Goal: Complete application form

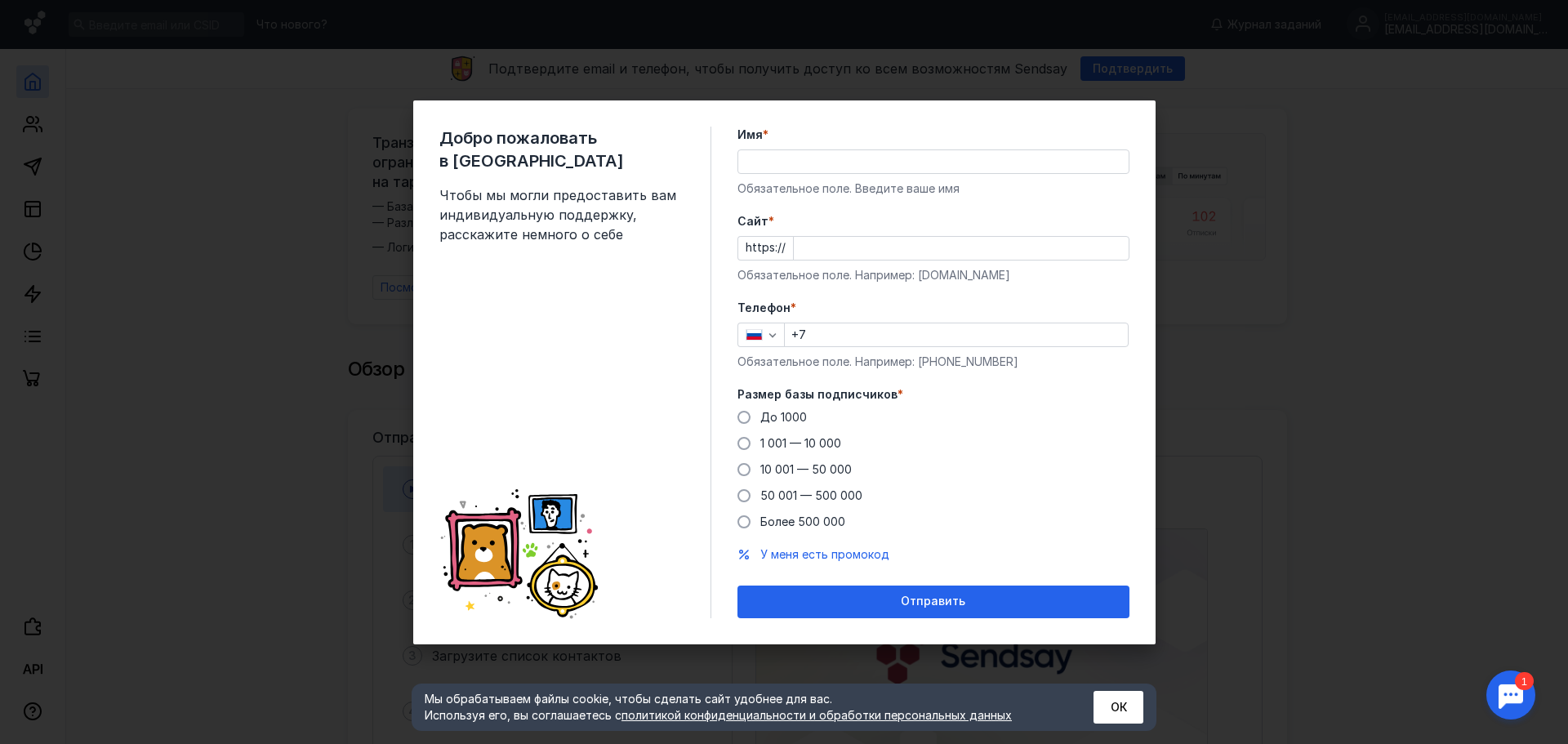
click at [750, 162] on input "Имя *" at bounding box center [934, 161] width 390 height 22
type input "J"
type input "[PERSON_NAME]"
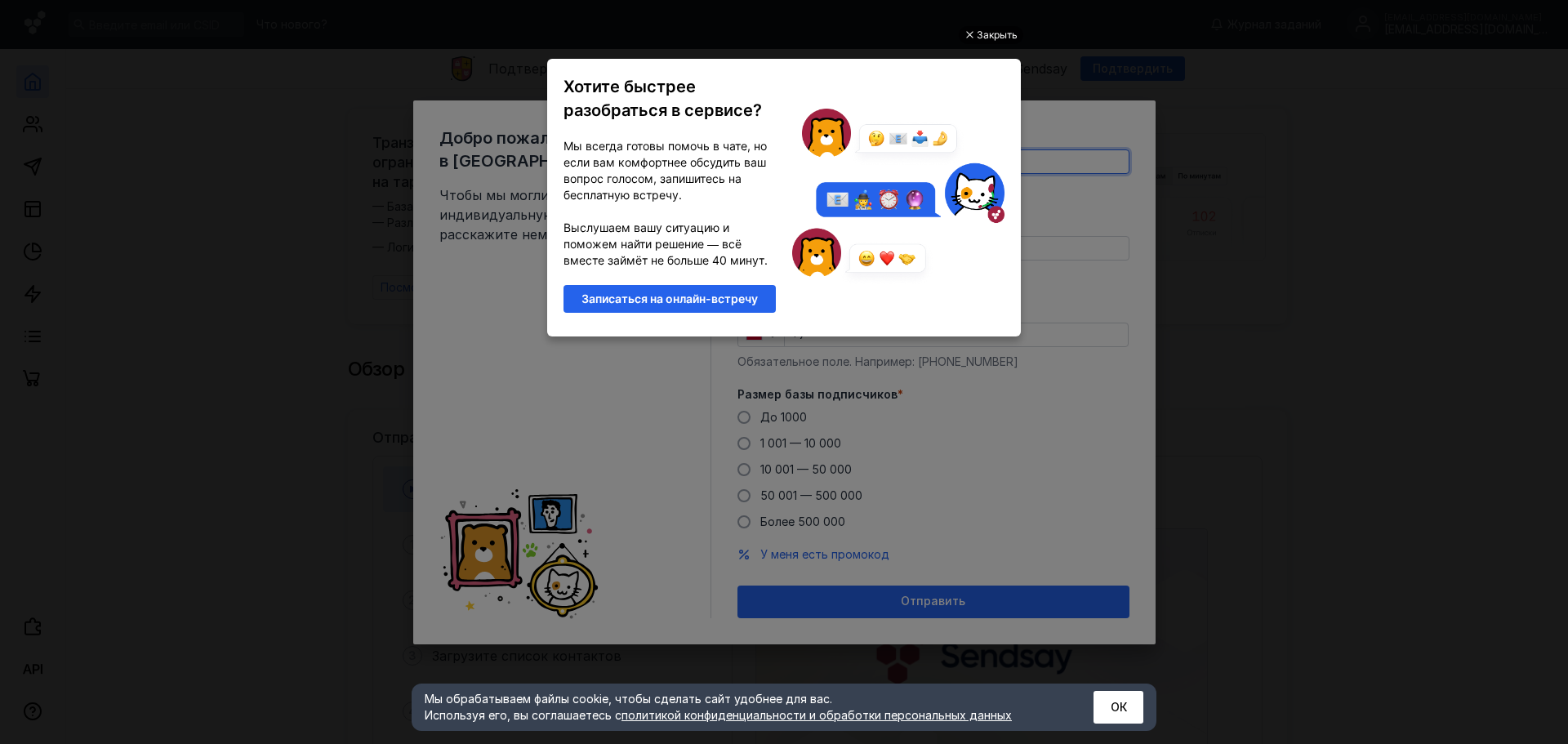
click at [996, 27] on div "Закрыть" at bounding box center [997, 35] width 41 height 18
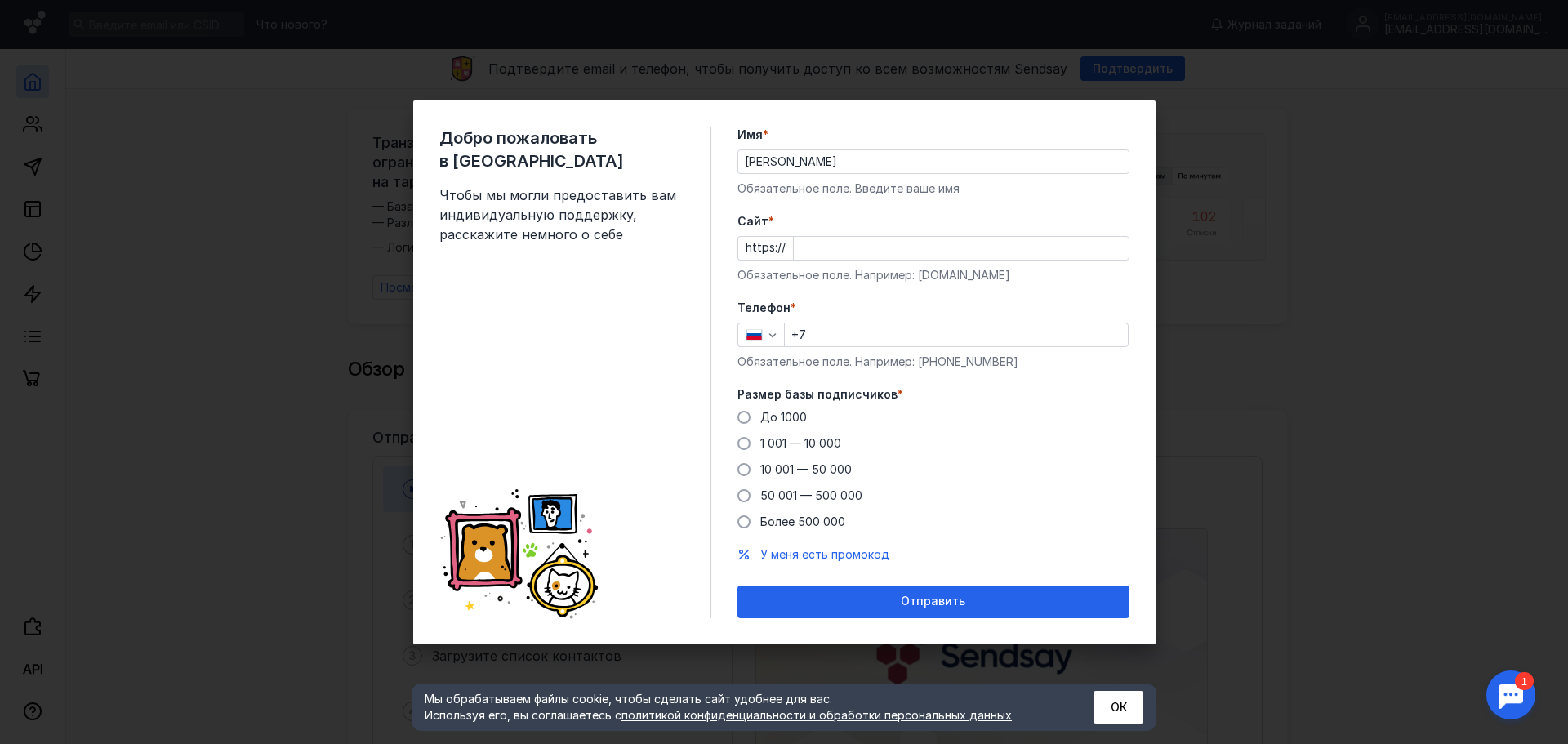
click at [811, 242] on input "Cайт *" at bounding box center [961, 247] width 335 height 22
paste input "[DOMAIN_NAME]"
type input "[DOMAIN_NAME]"
click at [817, 301] on label "Телефон *" at bounding box center [934, 308] width 392 height 17
click at [829, 325] on input "+7" at bounding box center [956, 334] width 343 height 22
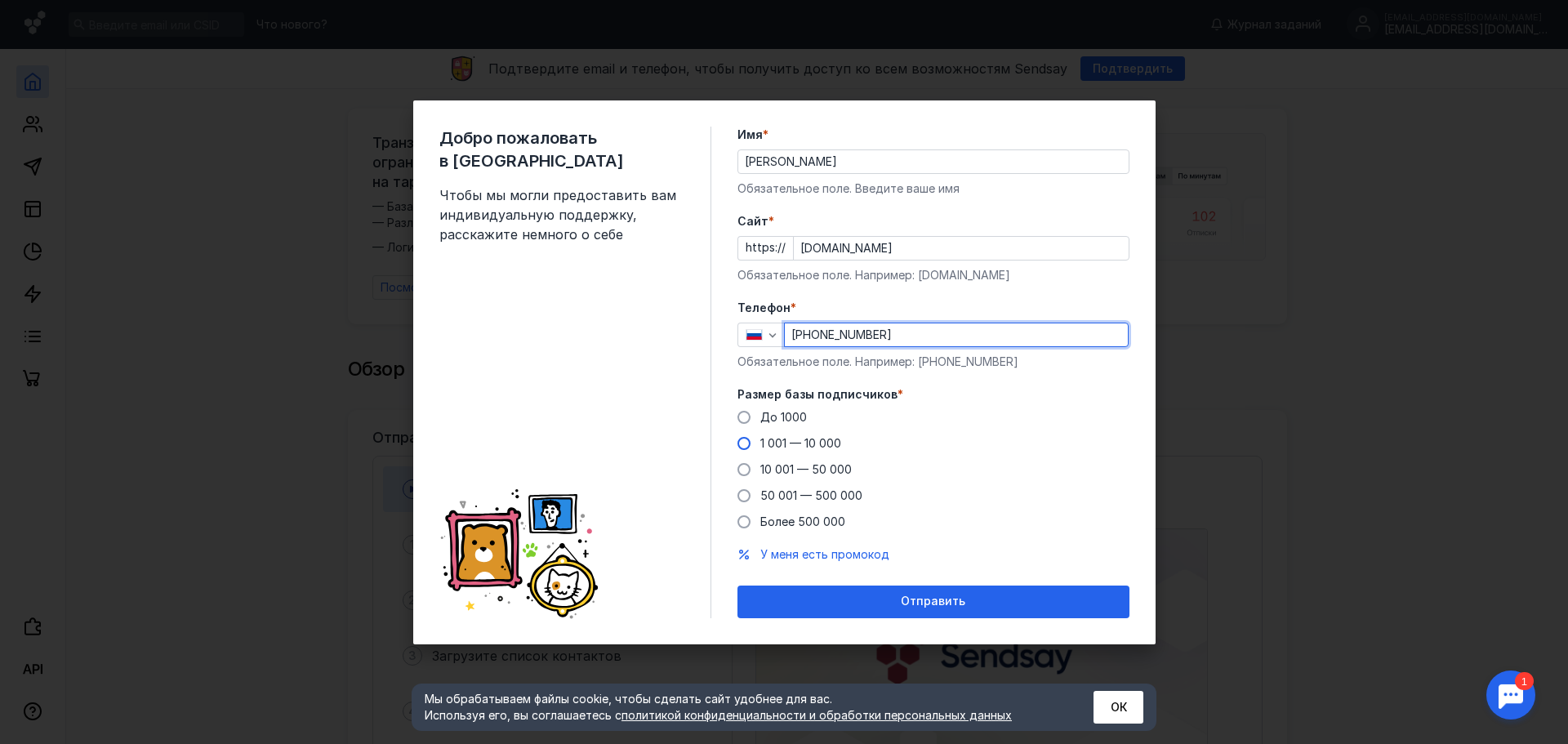
type input "[PHONE_NUMBER]"
click at [754, 442] on label "1 001 — 10 000" at bounding box center [789, 443] width 103 height 17
click at [0, 0] on input "1 001 — 10 000" at bounding box center [0, 0] width 0 height 0
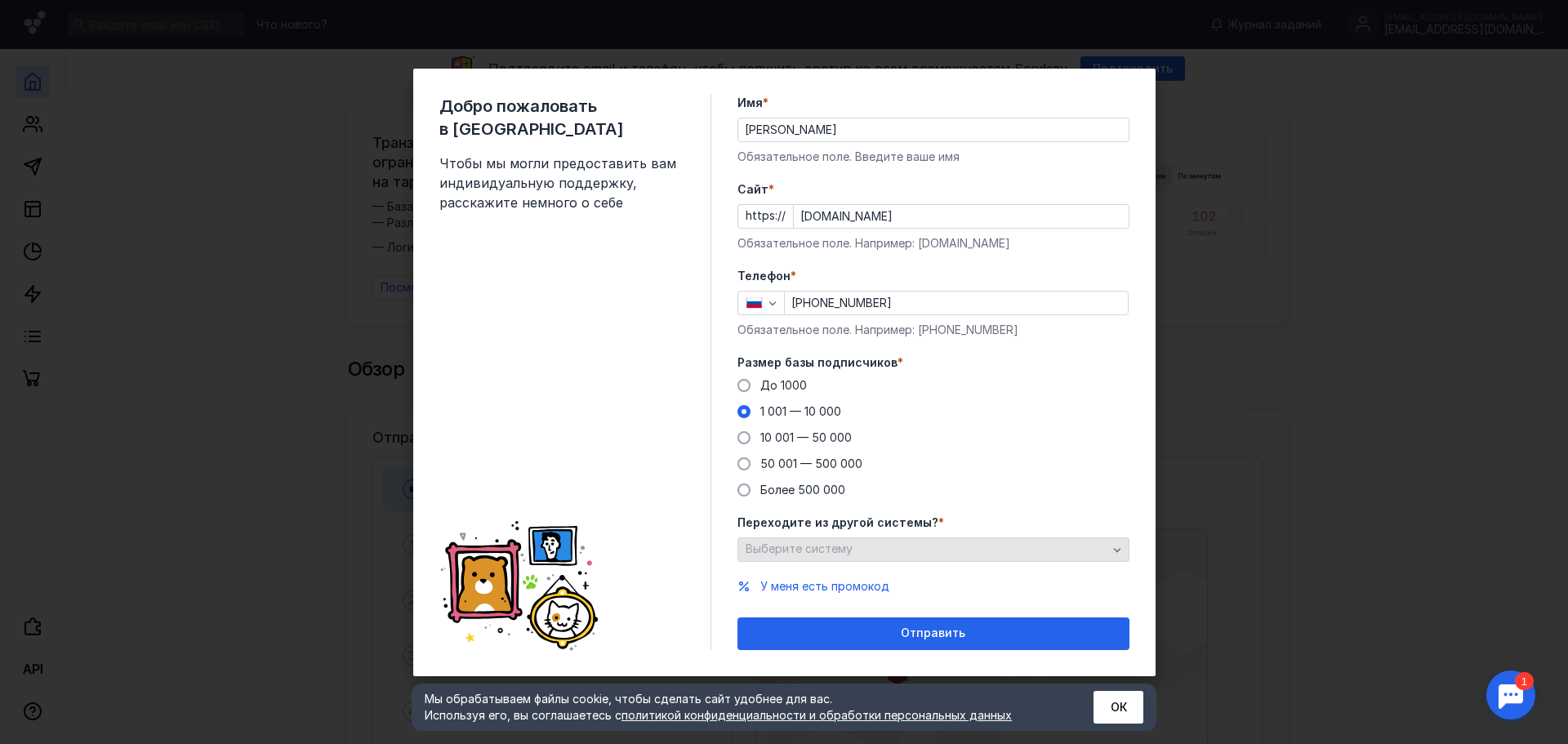
click at [823, 557] on div "Выберите систему" at bounding box center [934, 549] width 392 height 24
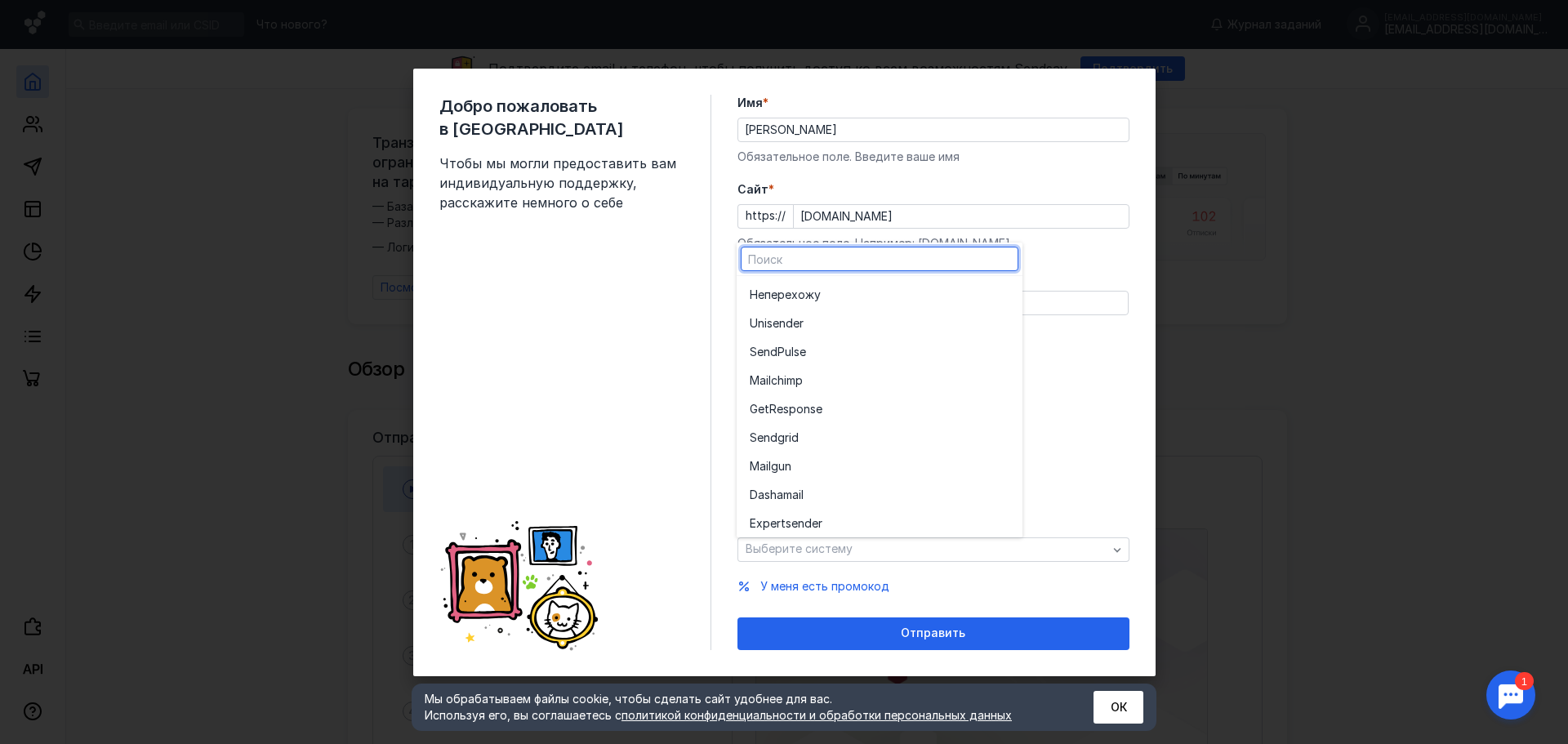
click at [1078, 514] on label "Переходите из другой системы? *" at bounding box center [934, 522] width 392 height 17
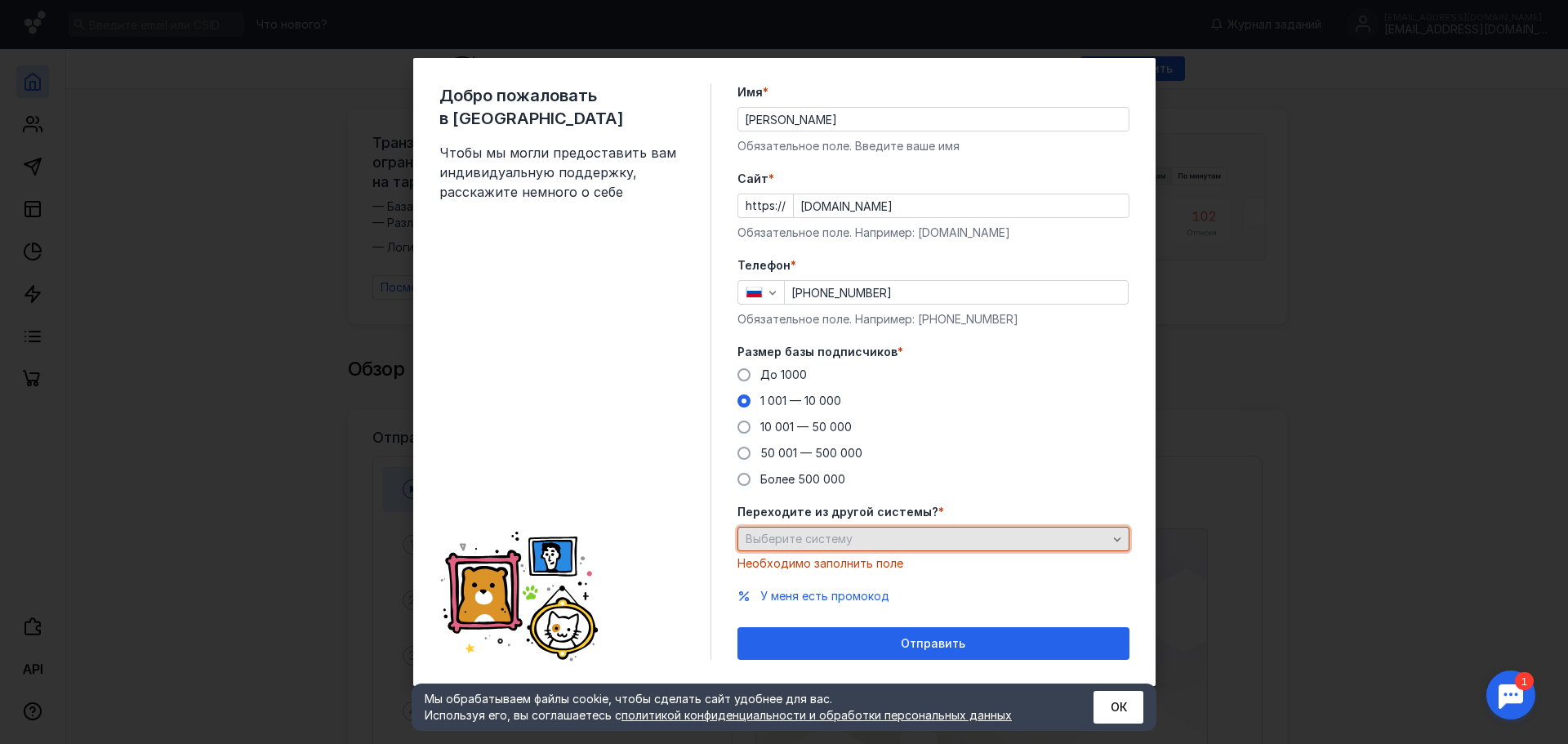
click at [974, 536] on div "Выберите систему" at bounding box center [927, 539] width 370 height 14
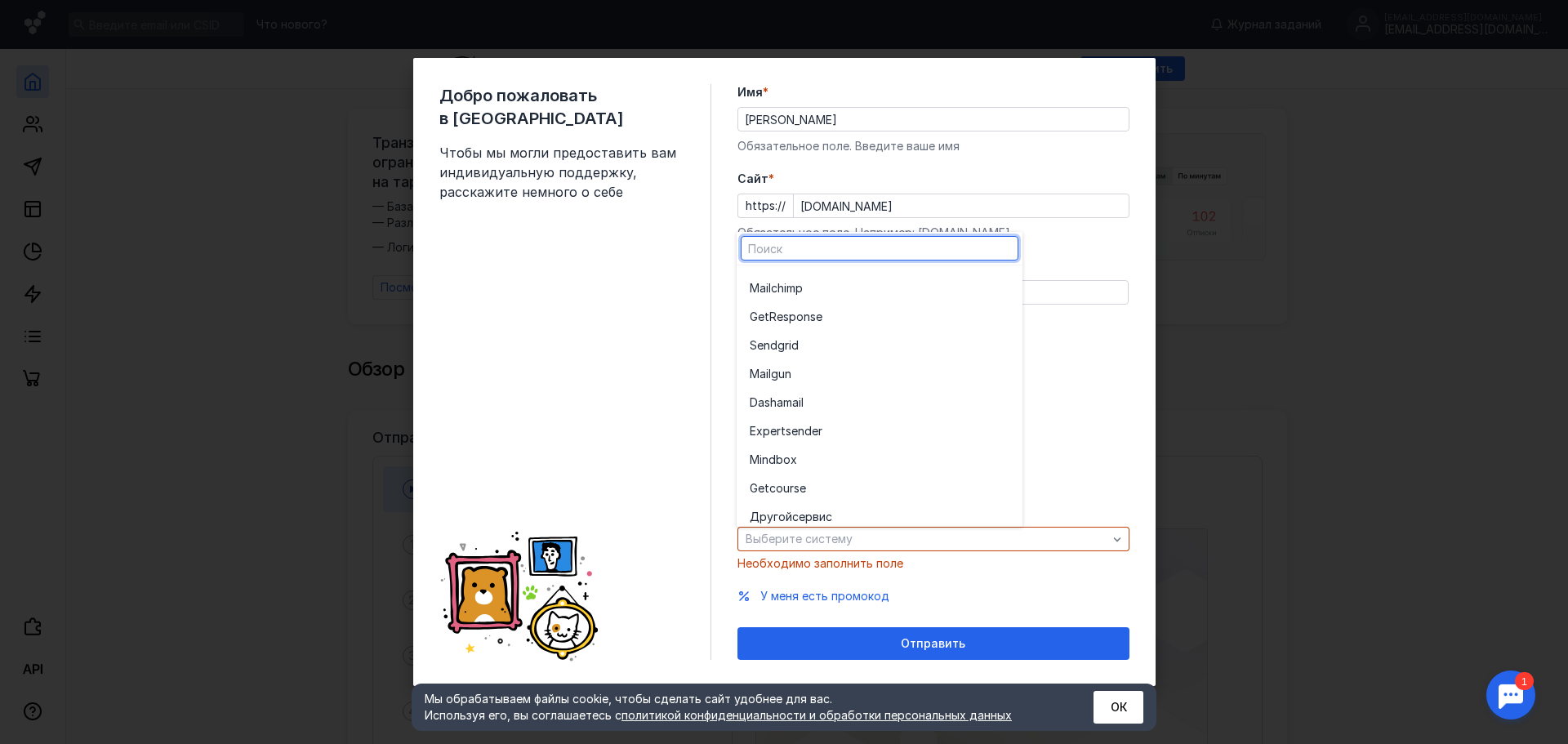
scroll to position [90, 0]
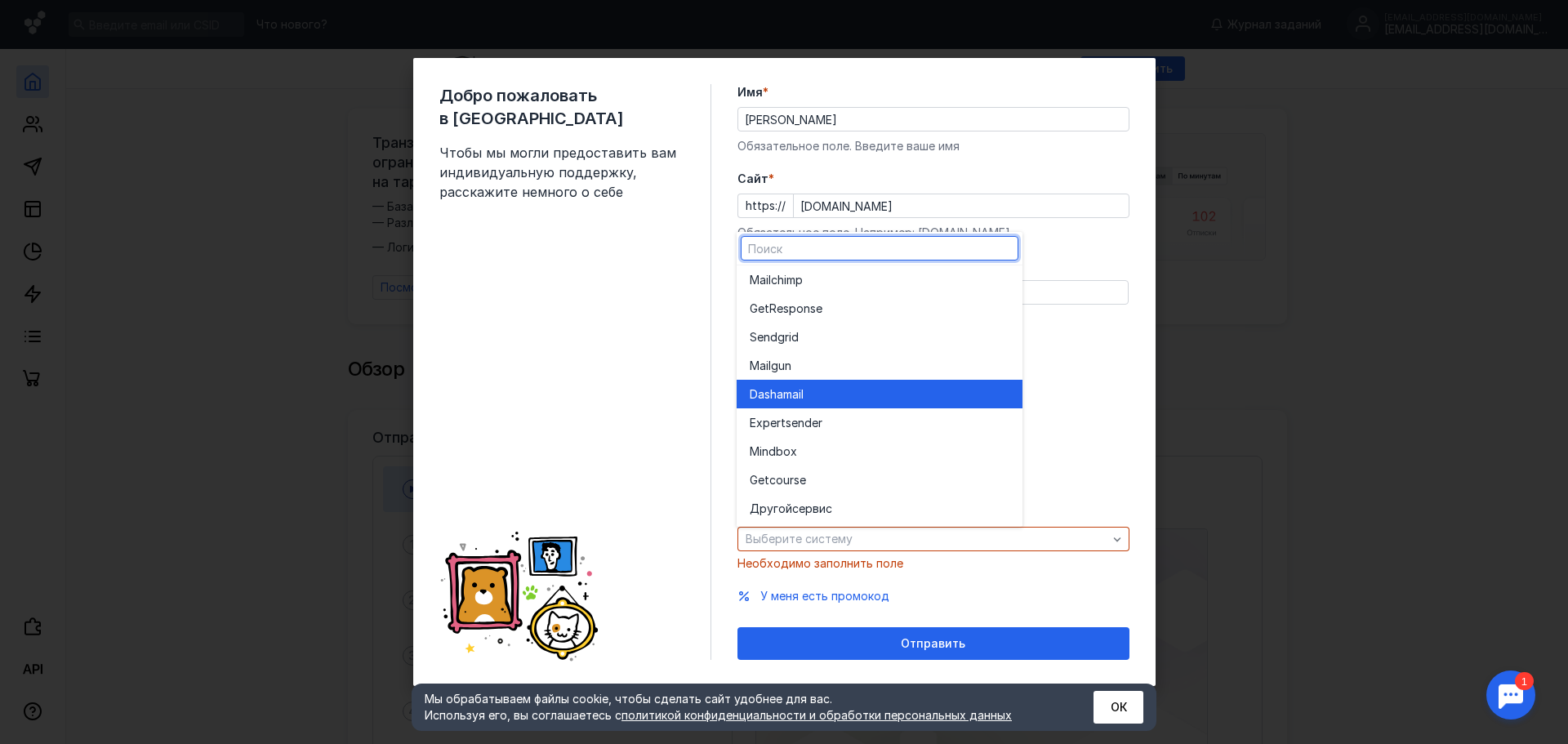
click at [815, 401] on div "Dashamai l" at bounding box center [879, 394] width 260 height 17
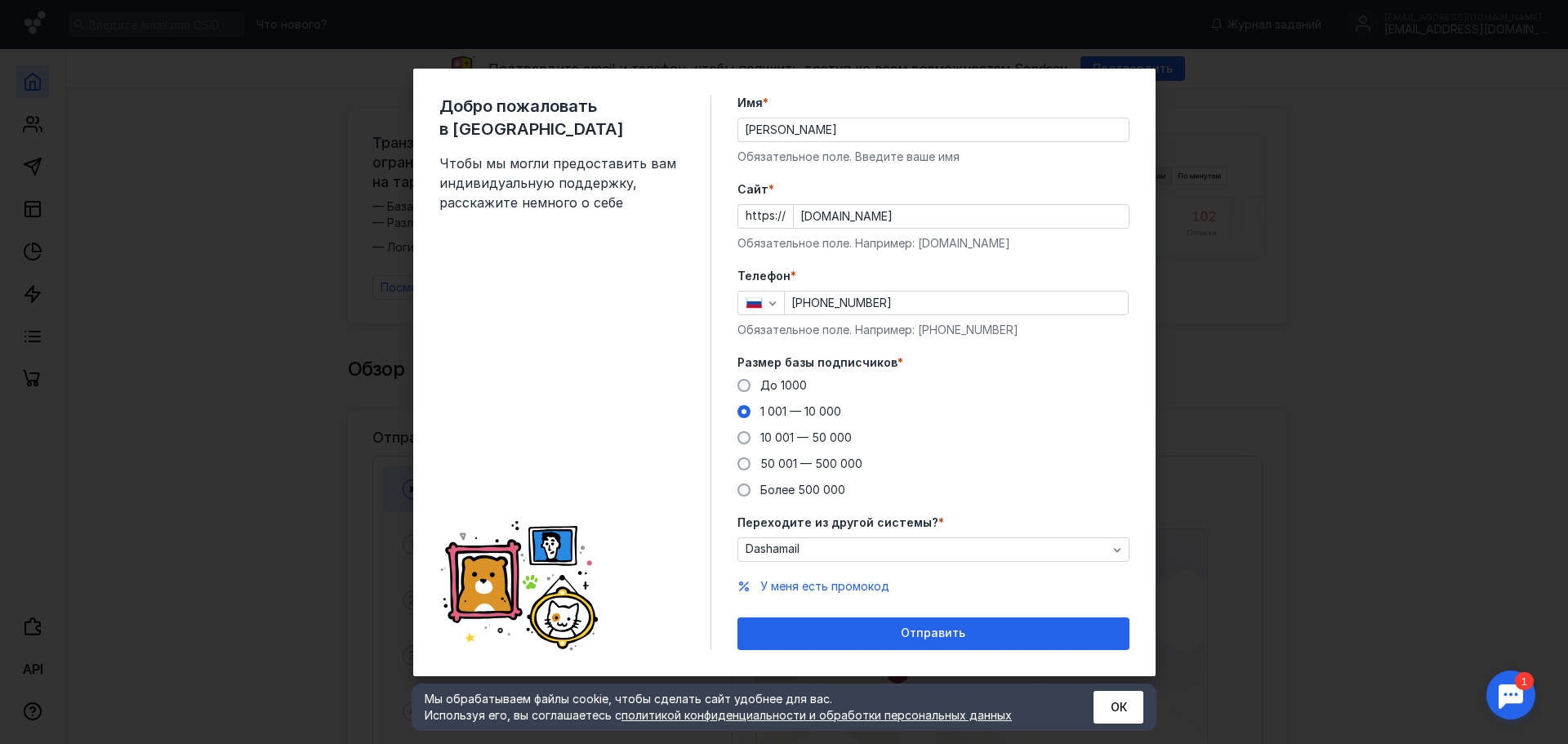
click at [762, 210] on div "https:// [DOMAIN_NAME]" at bounding box center [934, 216] width 392 height 24
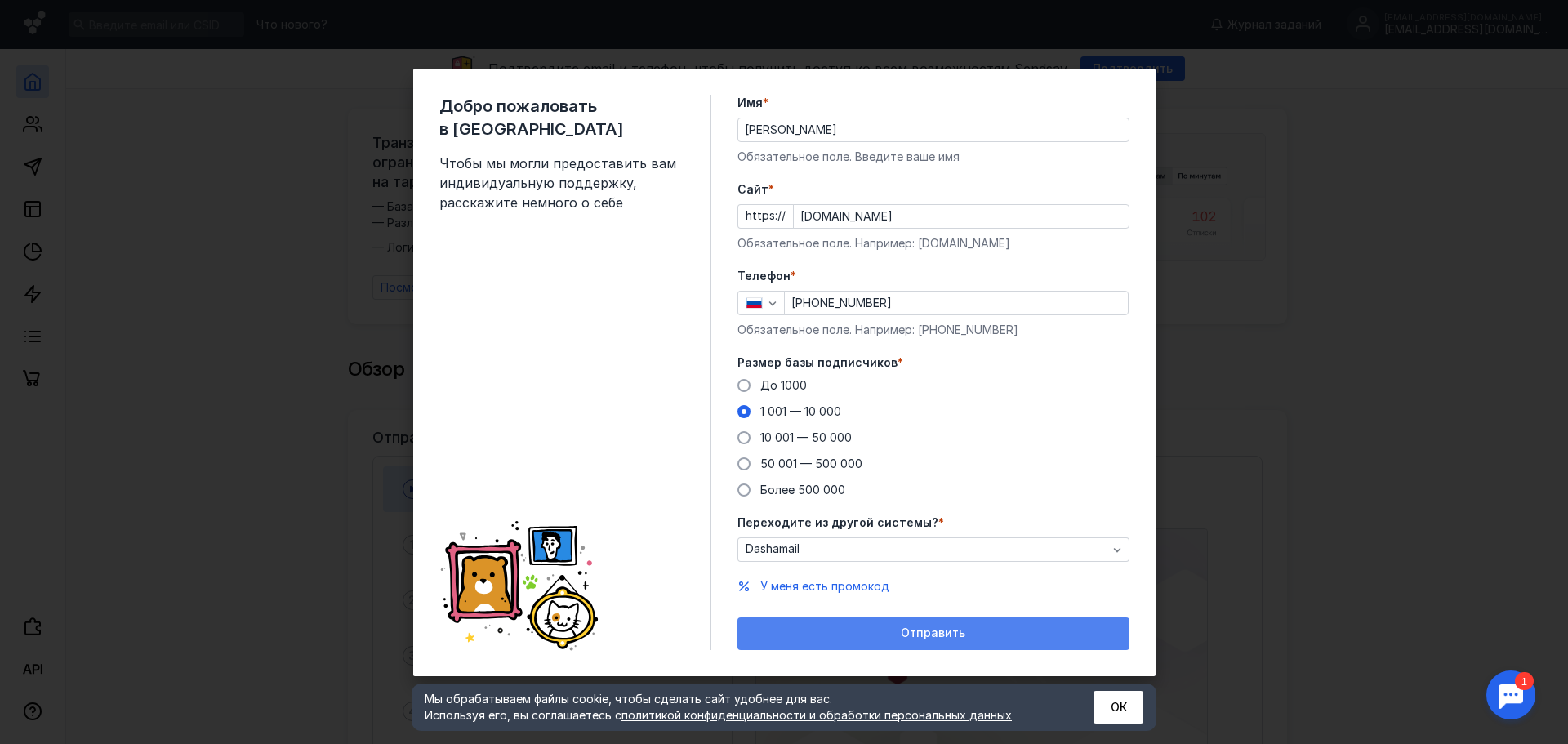
click at [864, 631] on div "Отправить" at bounding box center [934, 632] width 376 height 14
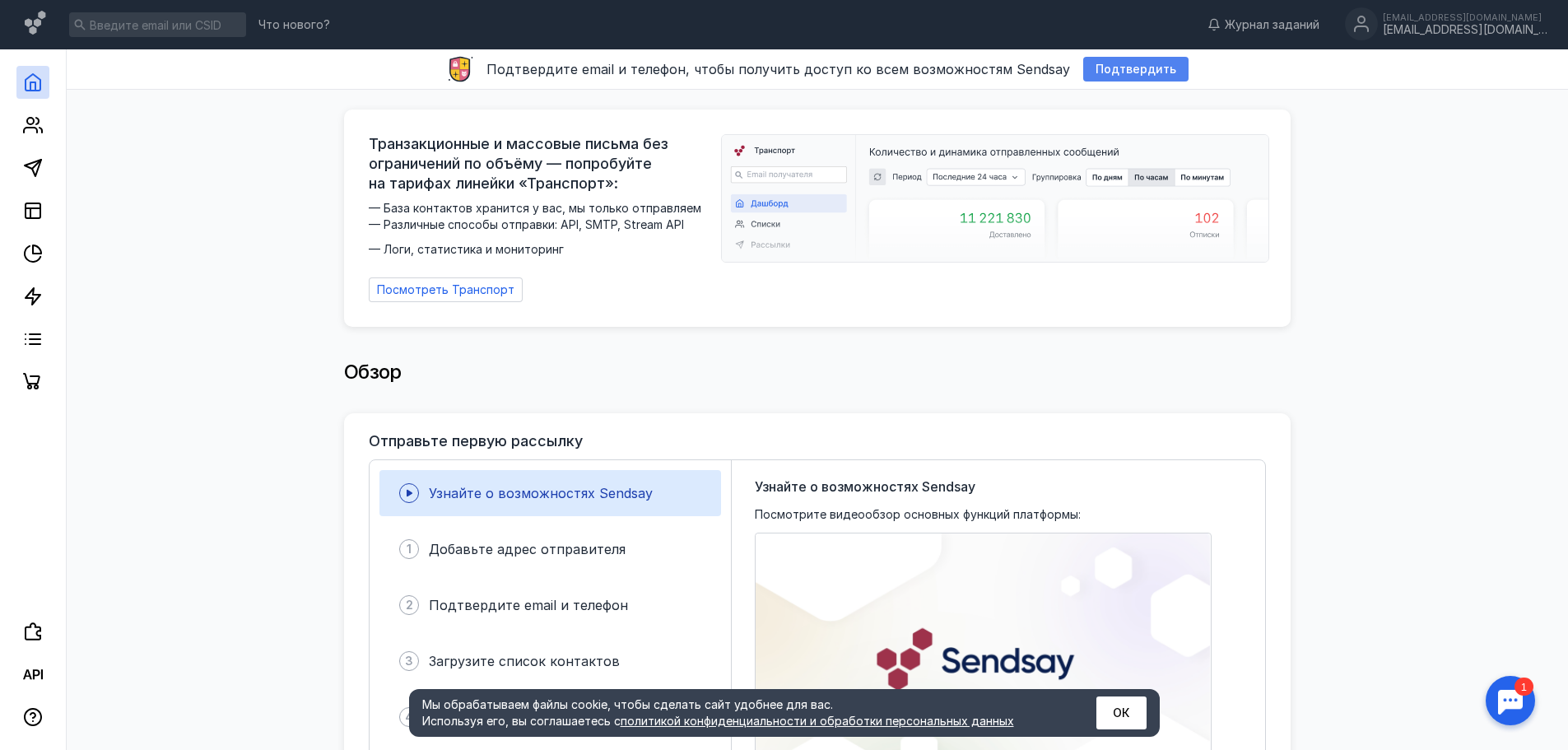
click at [1113, 67] on span "Подтвердить" at bounding box center [1136, 69] width 81 height 14
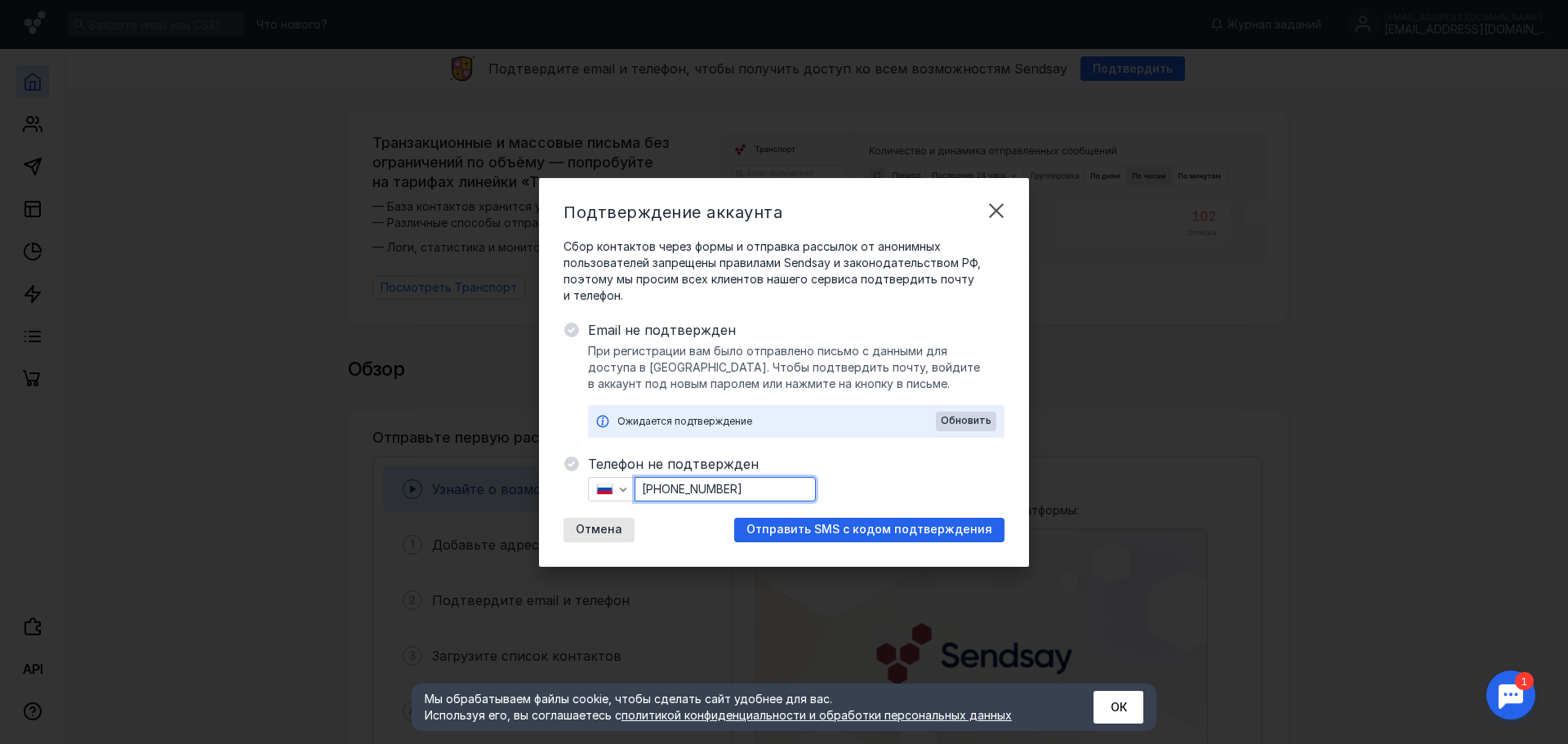
drag, startPoint x: 774, startPoint y: 493, endPoint x: 712, endPoint y: 590, distance: 115.1
click at [670, 489] on input "[PHONE_NUMBER]" at bounding box center [725, 488] width 180 height 22
type input "[PHONE_NUMBER]"
click at [787, 524] on span "Отправить SMS с кодом подтверждения" at bounding box center [869, 529] width 246 height 14
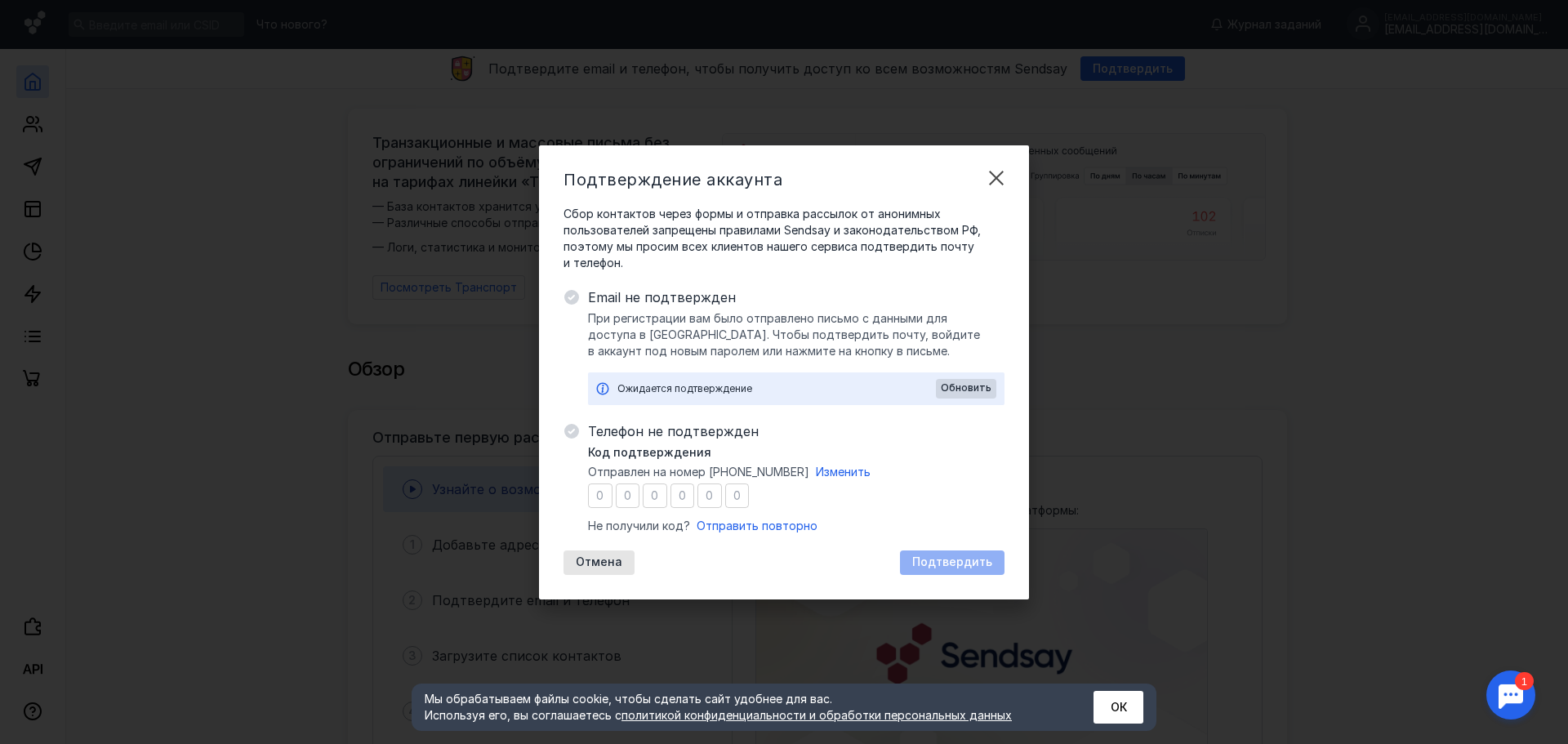
type input "9"
type input "2"
type input "1"
type input "0"
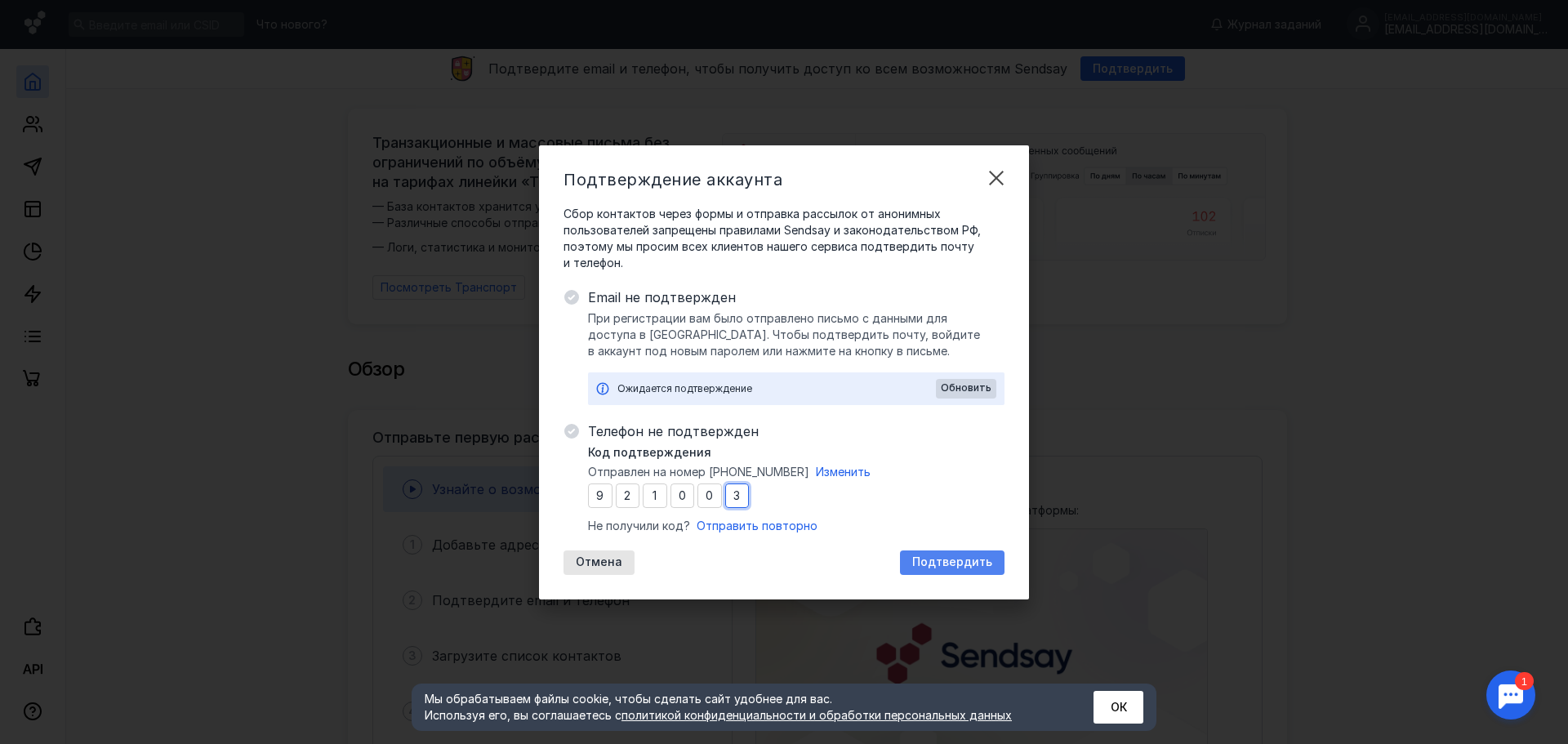
type input "3"
click at [947, 553] on div "Подтвердить" at bounding box center [952, 562] width 104 height 24
